Goal: Find specific page/section: Find specific page/section

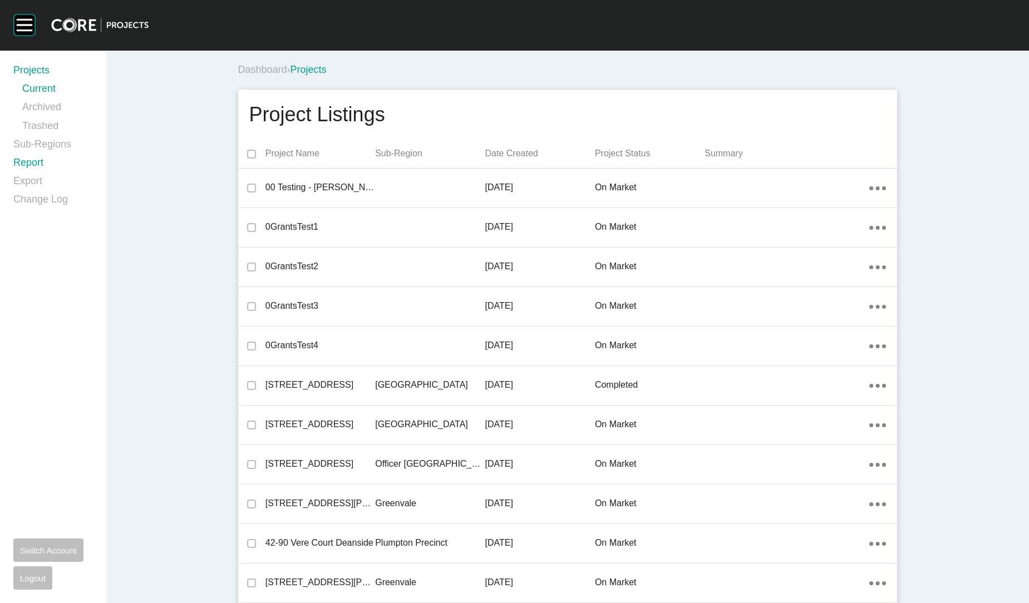
click at [23, 165] on link "Report" at bounding box center [52, 165] width 79 height 18
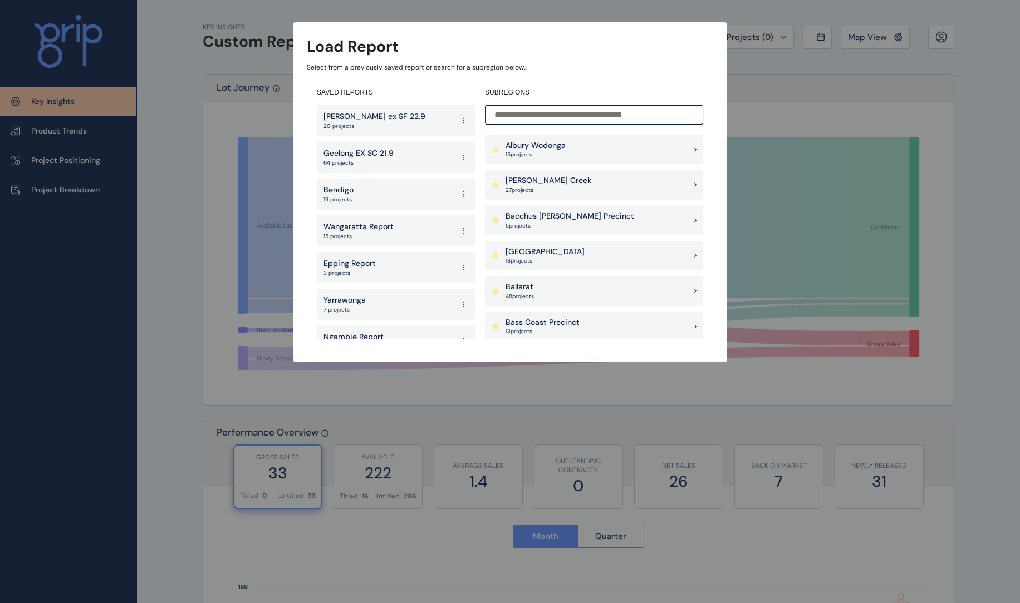
click at [528, 114] on input at bounding box center [594, 114] width 218 height 19
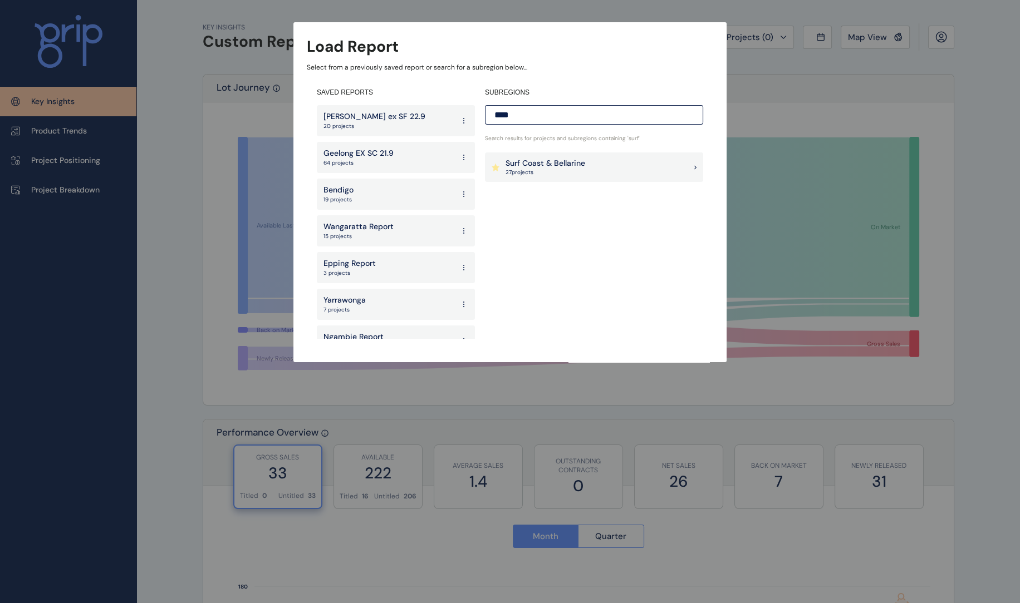
type input "****"
click at [540, 166] on p "Surf Coast & Bellarine" at bounding box center [545, 163] width 80 height 11
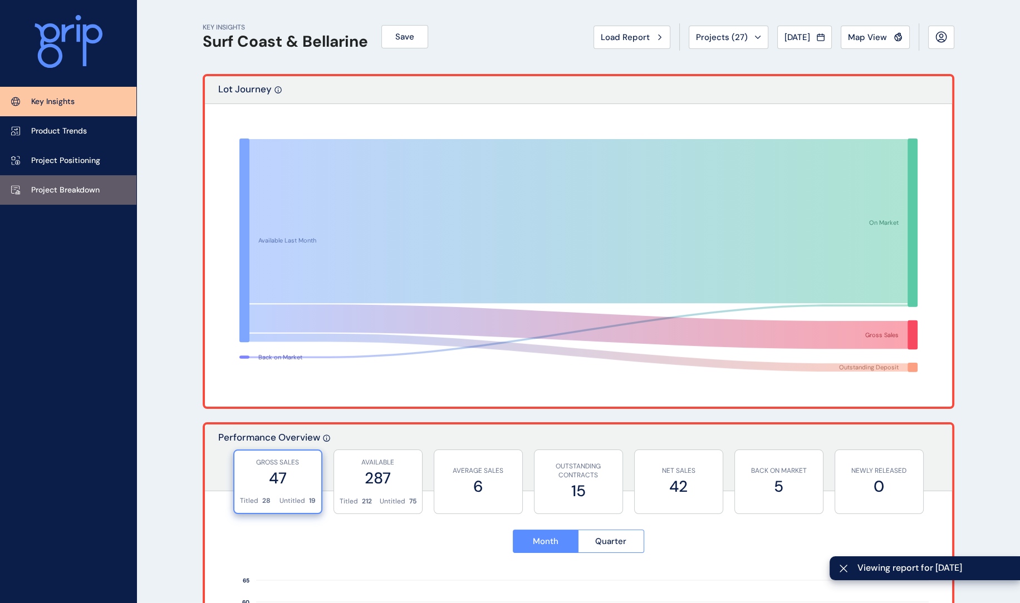
click at [92, 182] on link "Project Breakdown" at bounding box center [68, 190] width 136 height 30
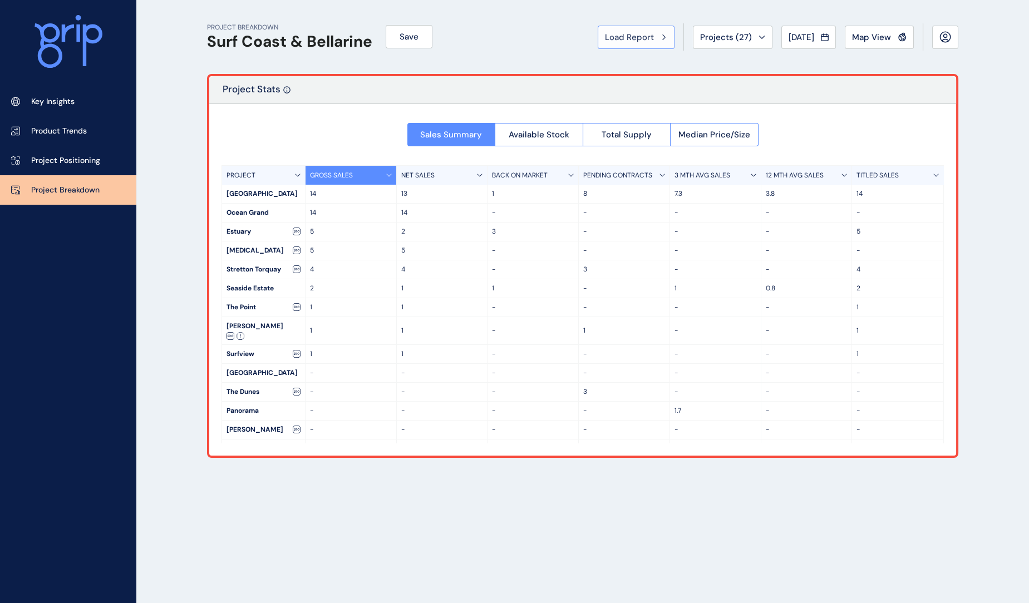
click at [624, 39] on span "Load Report" at bounding box center [629, 37] width 49 height 11
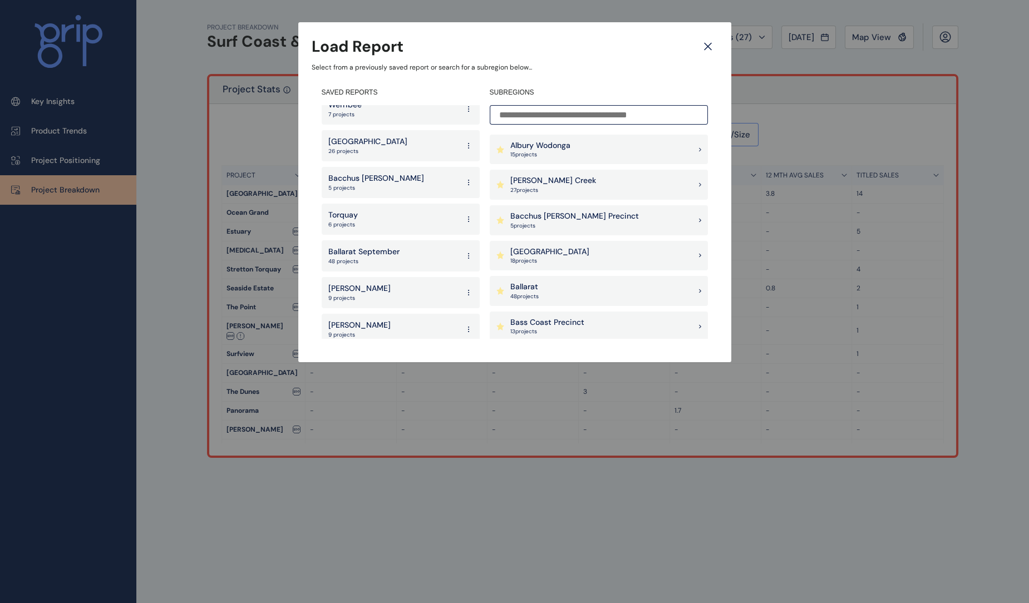
scroll to position [1567, 0]
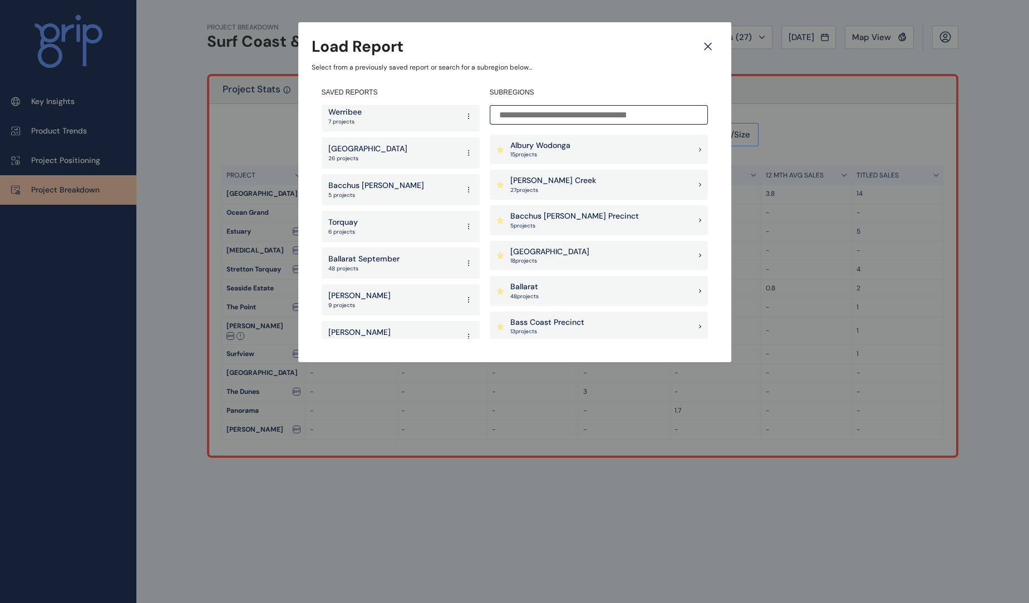
click at [401, 211] on div "Torquay 6 projects" at bounding box center [401, 226] width 158 height 31
